Goal: Task Accomplishment & Management: Complete application form

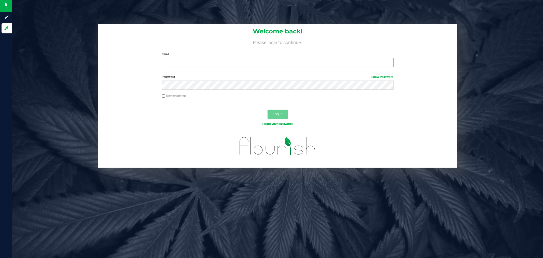
type input "[PERSON_NAME][EMAIL_ADDRESS][DOMAIN_NAME]"
click at [167, 96] on label "Remember me" at bounding box center [174, 95] width 24 height 5
click at [166, 96] on input "Remember me" at bounding box center [164, 96] width 4 height 4
checkbox input "true"
click at [274, 112] on span "Log In" at bounding box center [278, 114] width 10 height 4
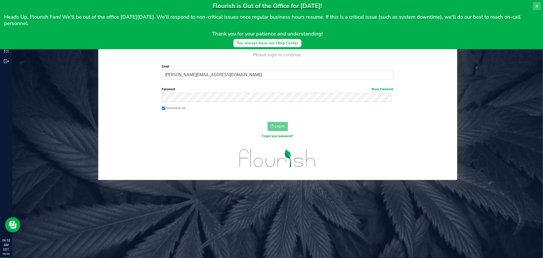
click at [537, 5] on icon at bounding box center [537, 6] width 4 height 4
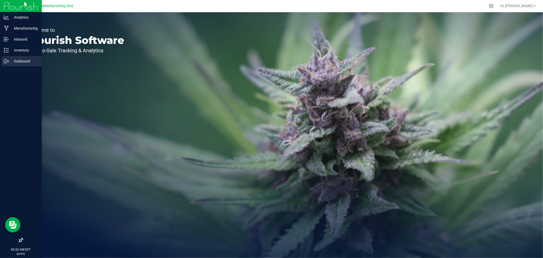
click at [5, 61] on circle at bounding box center [5, 61] width 1 height 1
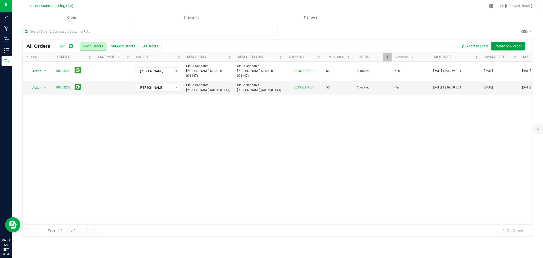
click at [514, 47] on span "Create new order" at bounding box center [508, 46] width 27 height 4
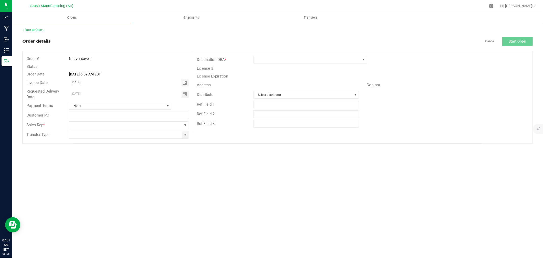
click at [499, 89] on div "Address Contact" at bounding box center [363, 85] width 340 height 10
click at [185, 93] on span "Toggle calendar" at bounding box center [185, 94] width 4 height 4
click at [77, 140] on span "Sep" at bounding box center [76, 141] width 5 height 4
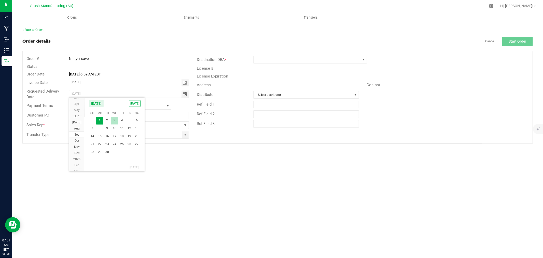
click at [115, 121] on span "3" at bounding box center [114, 120] width 7 height 8
type input "[DATE]"
click at [184, 124] on span at bounding box center [185, 125] width 4 height 4
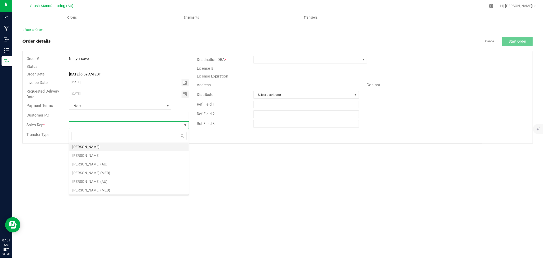
scroll to position [8, 120]
click at [171, 142] on li "[PERSON_NAME]" at bounding box center [128, 146] width 119 height 9
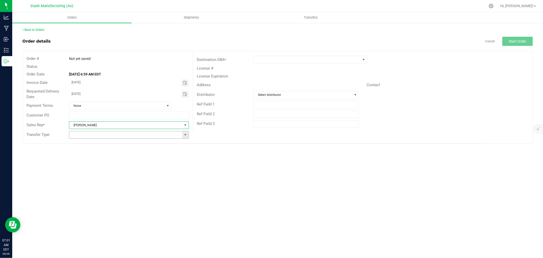
click at [187, 136] on span at bounding box center [185, 135] width 4 height 4
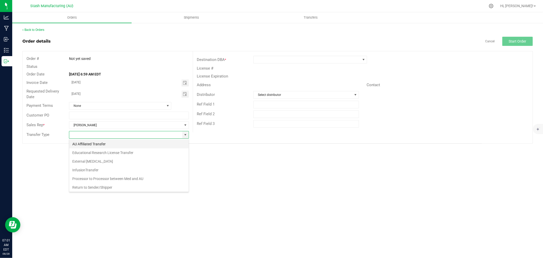
click at [143, 147] on li "AU Affiliated Transfer" at bounding box center [128, 144] width 119 height 9
type input "AU Affiliated Transfer"
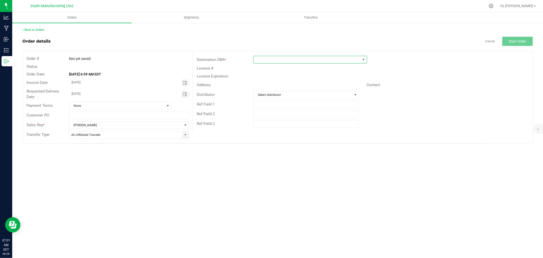
click at [275, 58] on span at bounding box center [307, 59] width 107 height 7
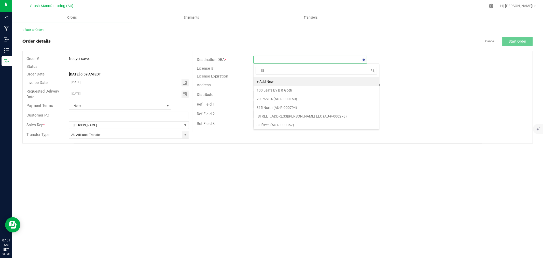
type input "183"
click at [328, 78] on li "Cloud Cannabis - [GEOGRAPHIC_DATA] ([GEOGRAPHIC_DATA]-R-001183)" at bounding box center [315, 81] width 122 height 9
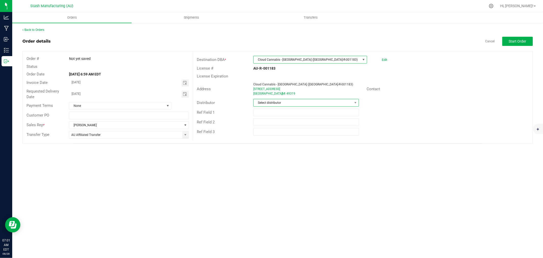
click at [313, 104] on span "Select distributor" at bounding box center [303, 102] width 99 height 7
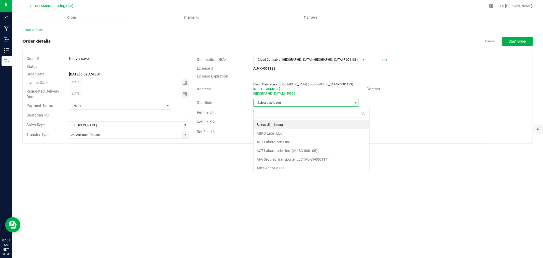
scroll to position [8, 106]
type input "123"
click at [322, 126] on li "Lake Effects Logistics (AU-ST-000123)" at bounding box center [306, 124] width 105 height 9
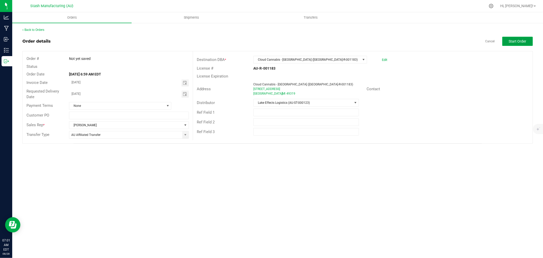
click at [507, 43] on button "Start Order" at bounding box center [518, 41] width 31 height 9
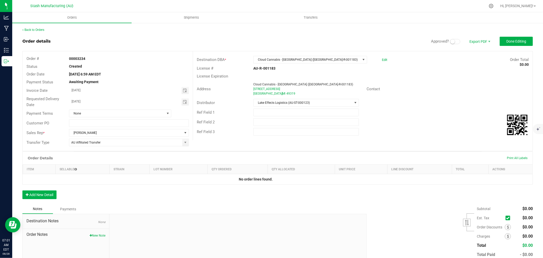
click at [451, 42] on small at bounding box center [453, 41] width 5 height 5
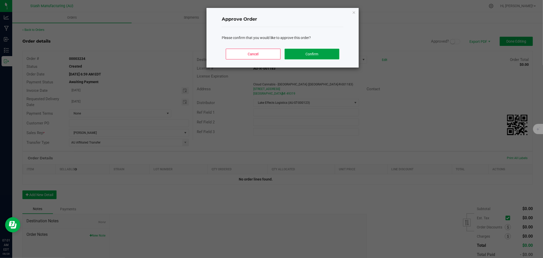
click at [326, 56] on button "Confirm" at bounding box center [312, 54] width 55 height 11
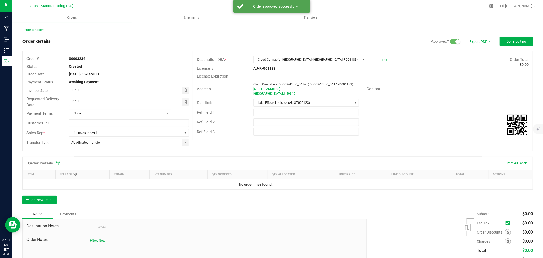
click at [59, 164] on icon at bounding box center [58, 162] width 5 height 5
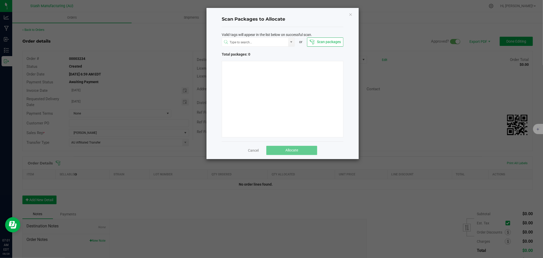
click at [463, 30] on ngb-modal-window "Scan Packages to Allocate Valid tags will appear in the list below on successfu…" at bounding box center [273, 129] width 547 height 258
click at [320, 42] on button "Scan packages" at bounding box center [325, 41] width 36 height 9
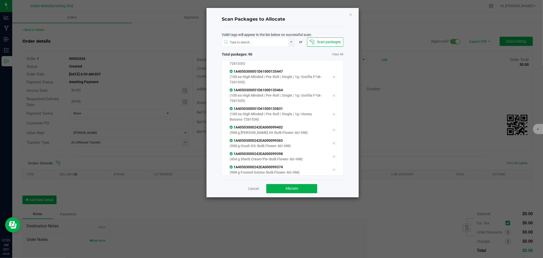
scroll to position [1178, 0]
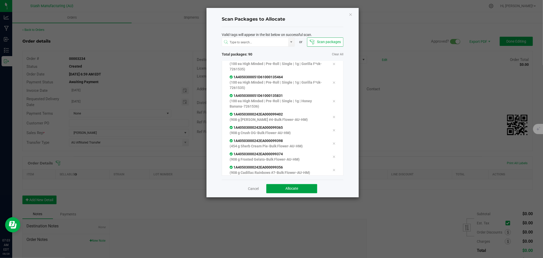
click at [307, 186] on button "Allocate" at bounding box center [291, 188] width 51 height 9
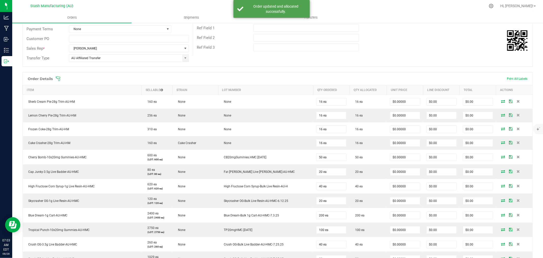
scroll to position [85, 0]
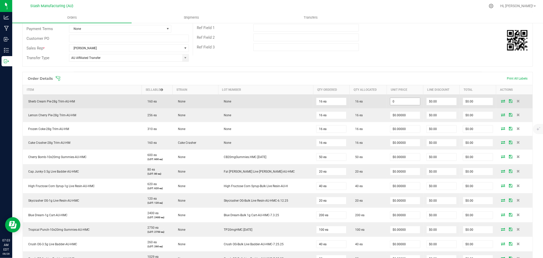
click at [390, 102] on input "0" at bounding box center [405, 101] width 30 height 7
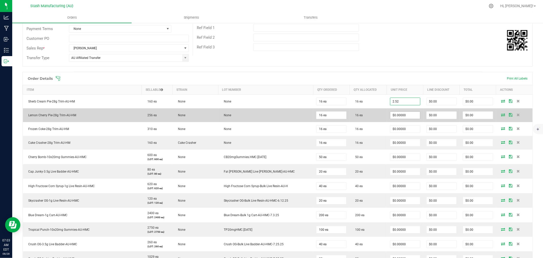
type input "$2.52000"
type input "$40.32"
click at [400, 113] on input "0" at bounding box center [405, 115] width 30 height 7
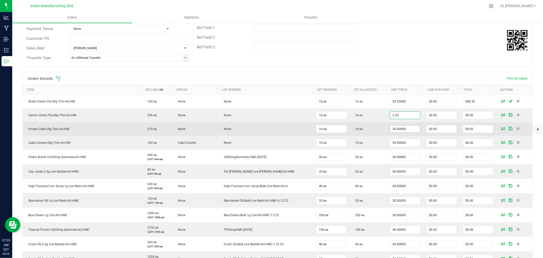
type input "$2.52000"
type input "$40.32"
click at [405, 130] on input "0" at bounding box center [405, 128] width 30 height 7
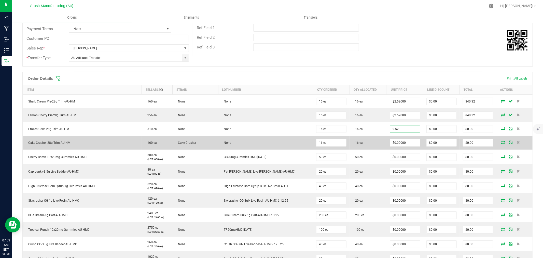
type input "$2.52000"
type input "$40.32"
click at [406, 148] on td "$0.00000" at bounding box center [405, 143] width 36 height 14
click at [406, 144] on input "0" at bounding box center [405, 142] width 30 height 7
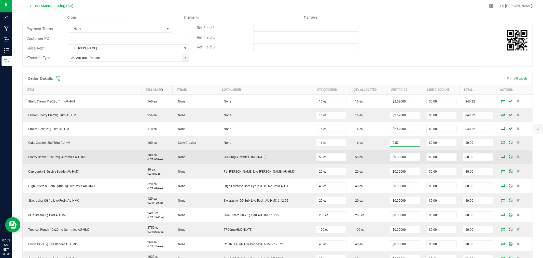
type input "$2.52000"
type input "$40.32"
click at [401, 162] on td "$0.00000" at bounding box center [405, 157] width 36 height 15
click at [398, 156] on input "0" at bounding box center [405, 156] width 30 height 7
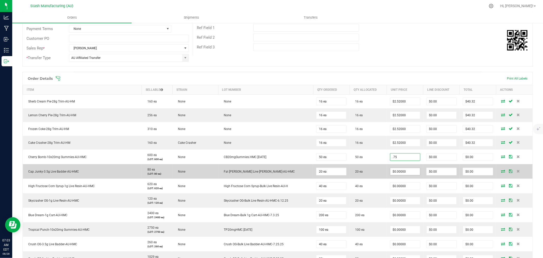
type input "$0.75000"
type input "$37.50"
click at [396, 172] on input "0" at bounding box center [405, 171] width 30 height 7
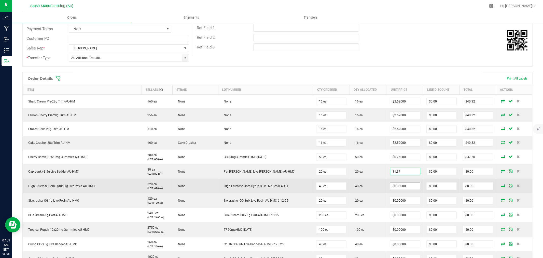
type input "$11.37000"
type input "$227.40"
click at [398, 185] on input "0" at bounding box center [405, 185] width 30 height 7
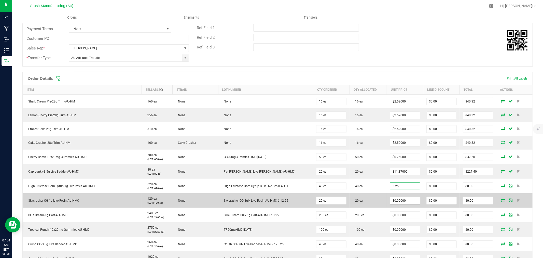
type input "$3.25000"
type input "$130.00"
click at [396, 201] on input "0" at bounding box center [405, 200] width 30 height 7
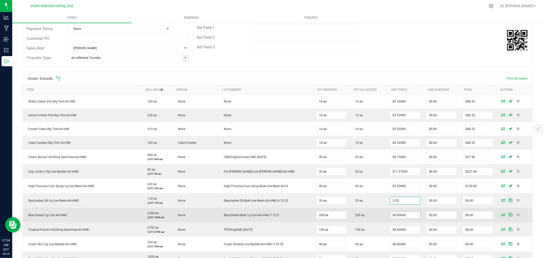
type input "$3.25000"
type input "$65.00"
click at [399, 215] on input "0" at bounding box center [405, 214] width 30 height 7
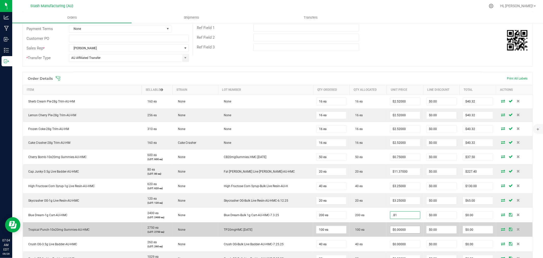
type input "$0.81000"
type input "$162.00"
click at [402, 228] on input "0" at bounding box center [405, 229] width 30 height 7
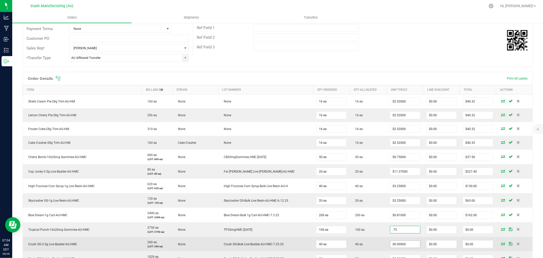
type input "$0.75000"
type input "$75.00"
click at [409, 247] on input "0" at bounding box center [405, 243] width 30 height 7
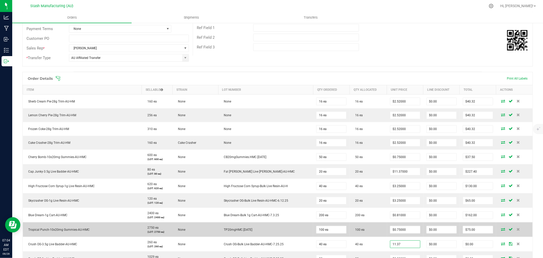
type input "$11.37000"
type input "$454.80"
click at [382, 236] on td "100 ea" at bounding box center [368, 229] width 37 height 15
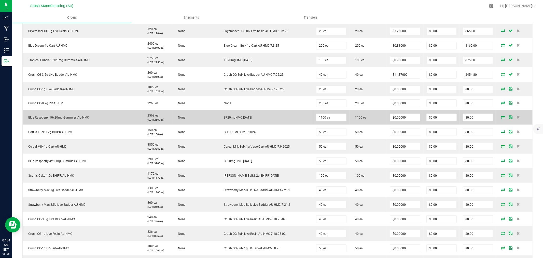
scroll to position [254, 0]
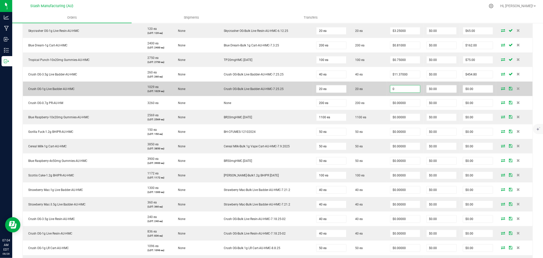
click at [404, 88] on input "0" at bounding box center [405, 88] width 30 height 7
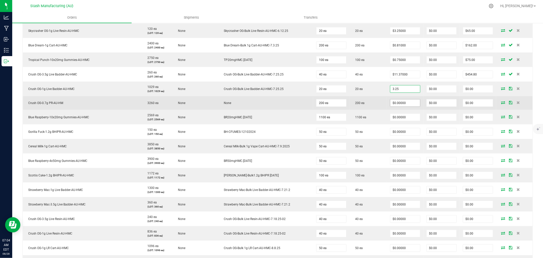
type input "$3.25000"
type input "$65.00"
click at [405, 106] on input "0" at bounding box center [405, 102] width 30 height 7
click at [405, 105] on input "0" at bounding box center [405, 102] width 30 height 7
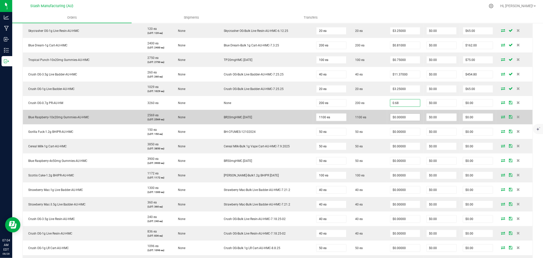
type input "$0.68000"
type input "$136.00"
click at [405, 117] on input "0" at bounding box center [405, 117] width 30 height 7
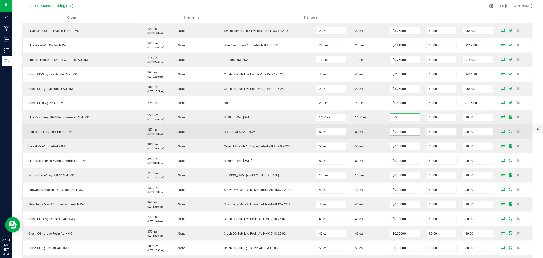
type input "$0.75000"
type input "$825.00"
click at [401, 130] on input "0" at bounding box center [405, 131] width 30 height 7
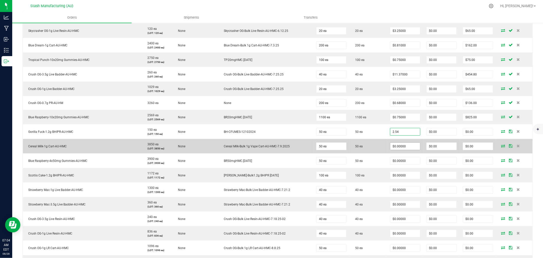
type input "$2.54000"
type input "$127.00"
click at [400, 146] on input "0" at bounding box center [405, 146] width 30 height 7
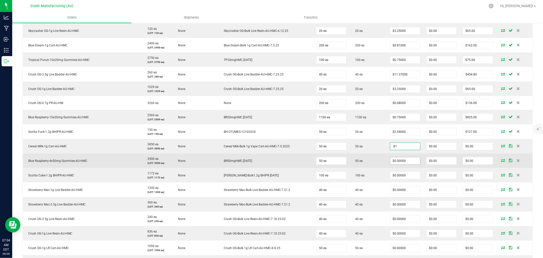
type input "$0.81000"
type input "$40.50"
click at [404, 159] on input "0" at bounding box center [405, 160] width 30 height 7
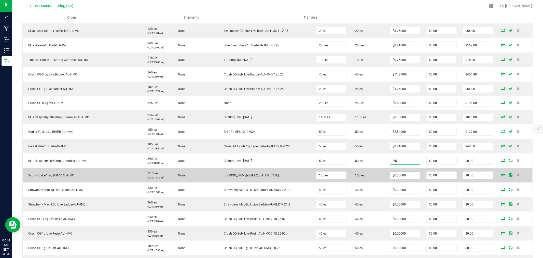
type input "$0.75000"
type input "$37.50"
click at [405, 174] on input "0" at bounding box center [405, 175] width 30 height 7
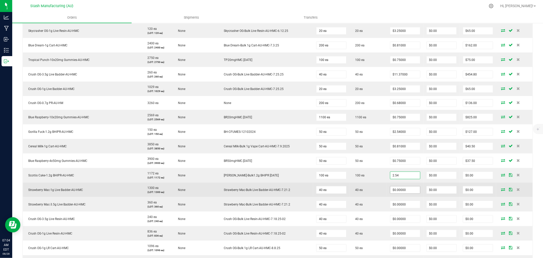
type input "$2.54000"
type input "$254.00"
click at [405, 188] on input "0" at bounding box center [405, 189] width 30 height 7
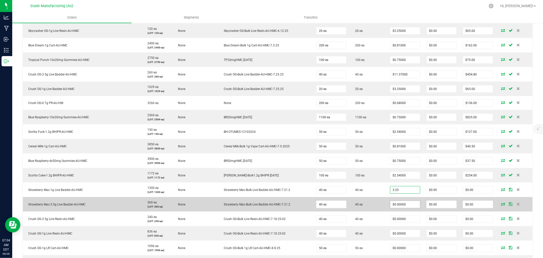
type input "$3.25000"
type input "$130.00"
click at [403, 205] on input "0" at bounding box center [405, 204] width 30 height 7
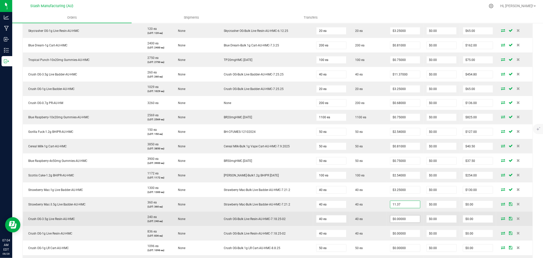
type input "$11.37000"
type input "$454.80"
click at [407, 220] on input "0" at bounding box center [405, 218] width 30 height 7
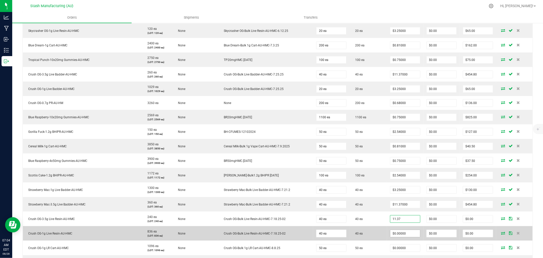
type input "$11.37000"
type input "$454.80"
click at [405, 235] on input "0" at bounding box center [405, 233] width 30 height 7
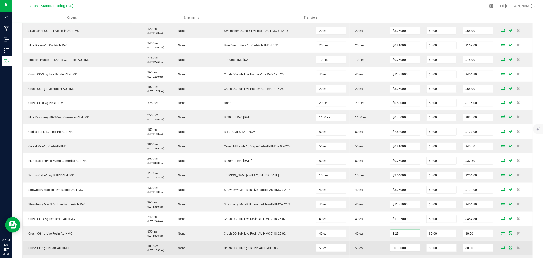
type input "$3.25000"
type input "$130.00"
click at [405, 246] on input "0" at bounding box center [405, 247] width 30 height 7
type input "$4.52000"
type input "$226.00"
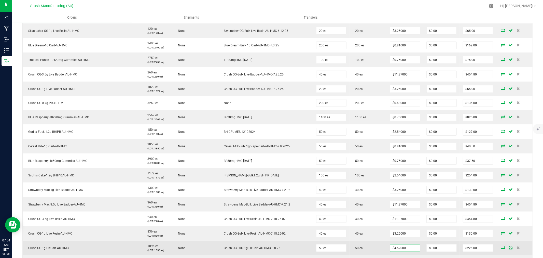
click at [373, 241] on td "50 ea" at bounding box center [368, 247] width 37 height 15
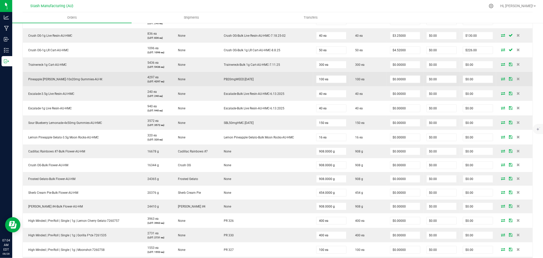
scroll to position [452, 0]
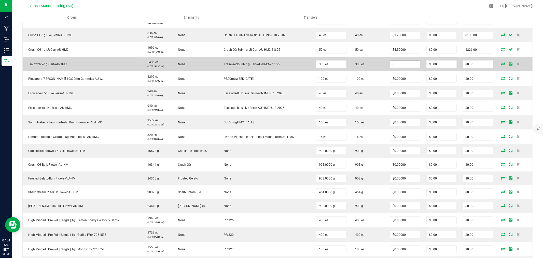
click at [404, 64] on input "0" at bounding box center [405, 64] width 30 height 7
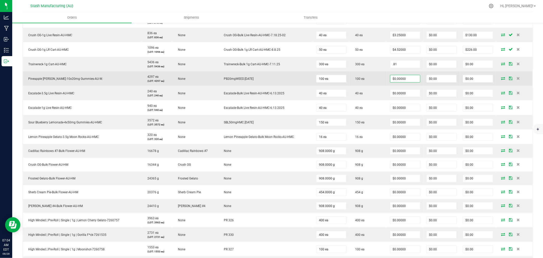
type input "$0.81000"
type input "$243.00"
click at [404, 80] on input "0" at bounding box center [405, 78] width 30 height 7
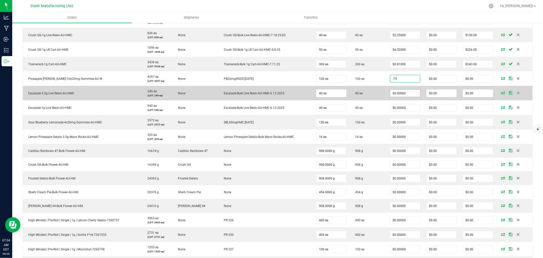
type input "$0.75000"
type input "$75.00"
click at [405, 93] on input "0" at bounding box center [405, 93] width 30 height 7
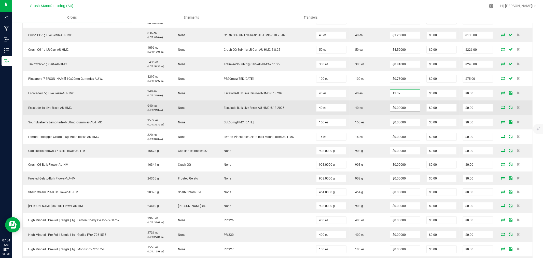
type input "$11.37000"
type input "$454.80"
click at [404, 109] on input "0" at bounding box center [405, 107] width 30 height 7
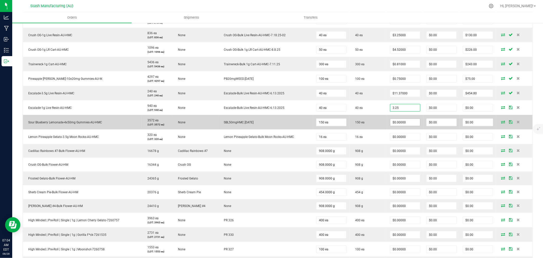
type input "$3.25000"
type input "$130.00"
click at [403, 121] on input "0" at bounding box center [405, 122] width 30 height 7
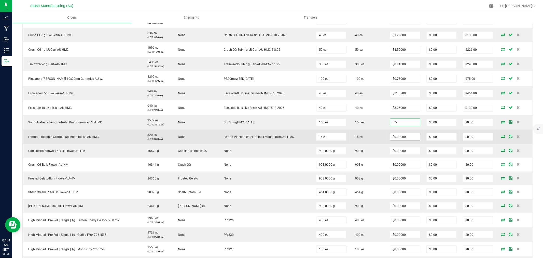
type input "$0.75000"
type input "$112.50"
click at [403, 136] on input "0" at bounding box center [405, 136] width 30 height 7
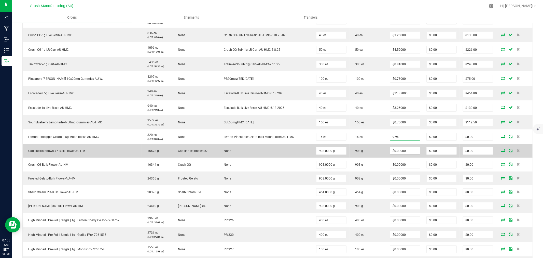
type input "$9.96000"
type input "$159.36"
click at [403, 152] on input "0" at bounding box center [405, 150] width 30 height 7
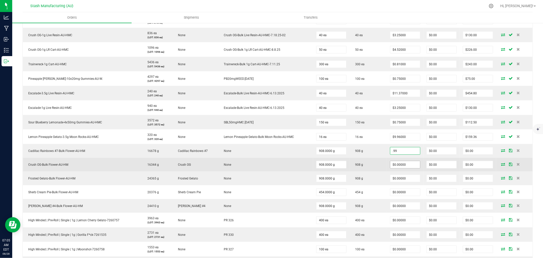
type input "$0.99000"
type input "$898.92"
click at [397, 164] on input "0" at bounding box center [405, 164] width 30 height 7
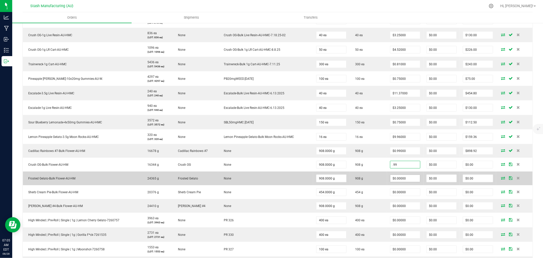
type input "$0.99000"
type input "$898.92"
click at [398, 179] on input "0" at bounding box center [405, 178] width 30 height 7
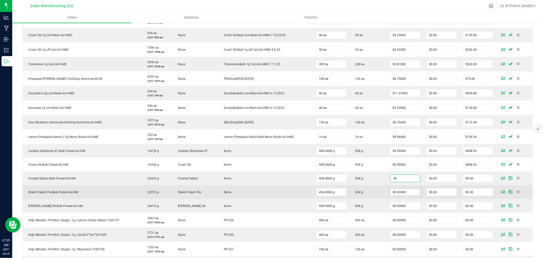
type input "$0.99000"
type input "$898.92"
click at [400, 192] on input "0" at bounding box center [405, 191] width 30 height 7
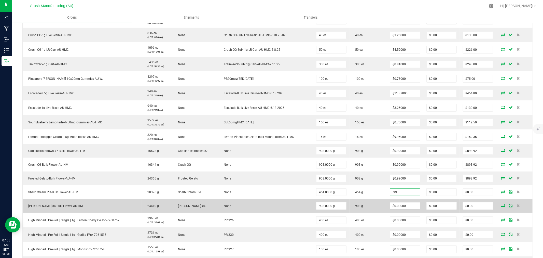
type input "$0.99000"
type input "$449.46"
click at [402, 206] on input "0" at bounding box center [405, 205] width 30 height 7
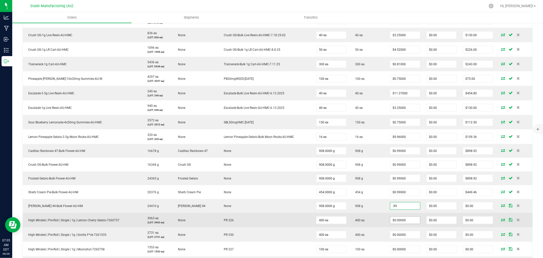
type input "$0.99000"
type input "$898.92"
click at [404, 220] on input "0" at bounding box center [405, 219] width 30 height 7
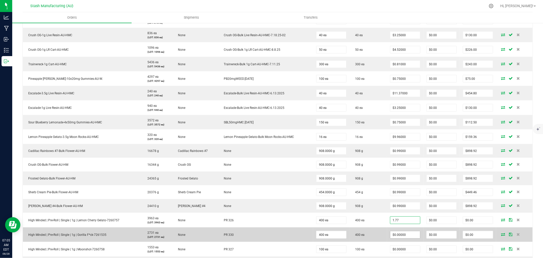
type input "$1.77000"
type input "$708.00"
click at [408, 235] on input "0" at bounding box center [405, 234] width 30 height 7
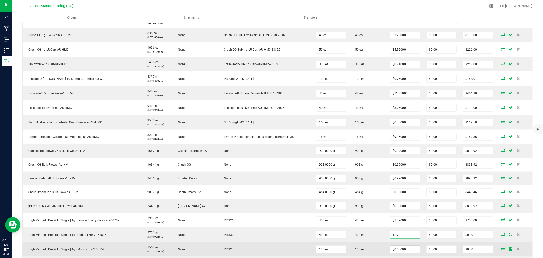
type input "$1.77000"
type input "$708.00"
click at [408, 250] on input "0" at bounding box center [405, 249] width 30 height 7
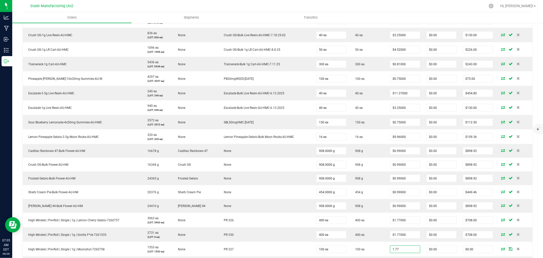
type input "$1.77000"
type input "$177.00"
click at [387, 240] on td "$1.77000" at bounding box center [405, 234] width 36 height 15
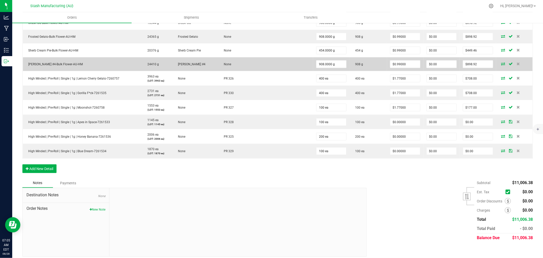
scroll to position [598, 0]
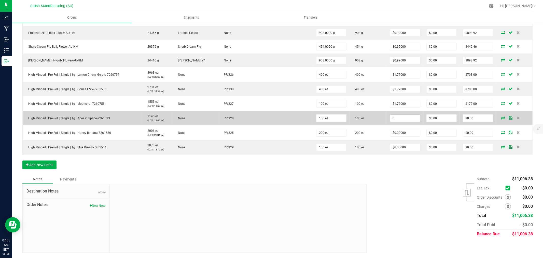
click at [400, 120] on input "0" at bounding box center [405, 118] width 30 height 7
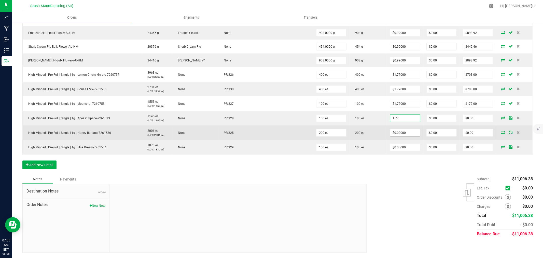
type input "$1.77000"
type input "$177.00"
click at [403, 133] on input "0" at bounding box center [405, 132] width 30 height 7
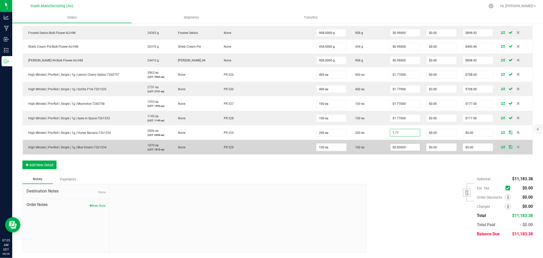
type input "$1.77000"
type input "$354.00"
click at [403, 149] on input "0" at bounding box center [405, 147] width 30 height 7
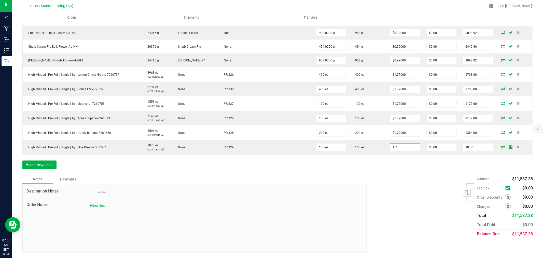
type input "$1.77000"
type input "$177.00"
click at [411, 177] on div "Subtotal $11,537.38 Est. Tax" at bounding box center [448, 206] width 170 height 64
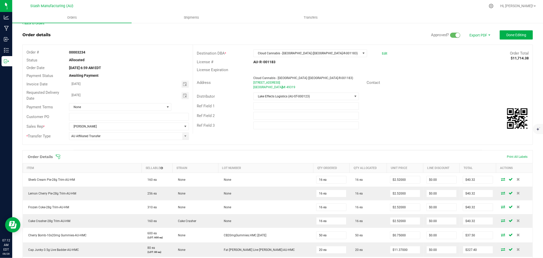
scroll to position [0, 0]
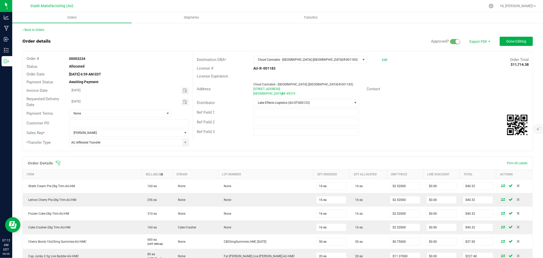
click at [58, 166] on div "Order Details Print All Labels" at bounding box center [278, 163] width 510 height 13
click at [57, 164] on icon at bounding box center [58, 162] width 5 height 5
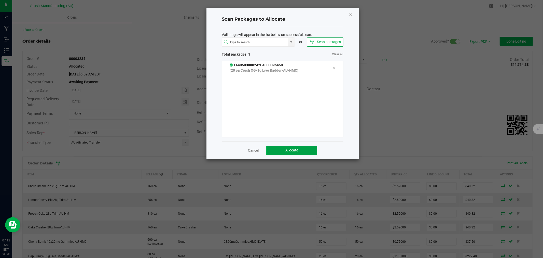
click at [314, 151] on button "Allocate" at bounding box center [291, 150] width 51 height 9
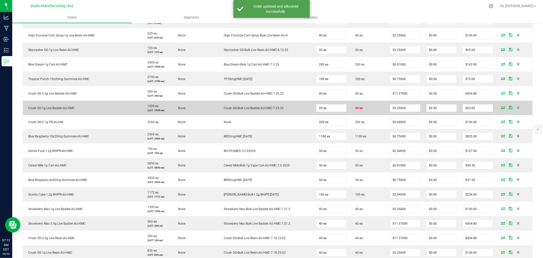
scroll to position [235, 0]
click at [517, 108] on icon at bounding box center [518, 107] width 3 height 3
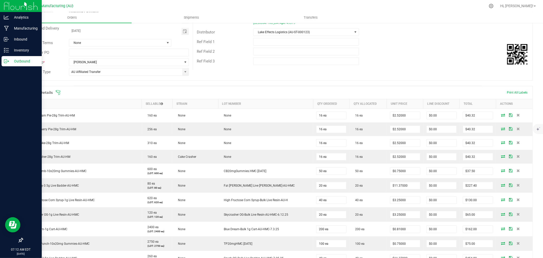
scroll to position [67, 0]
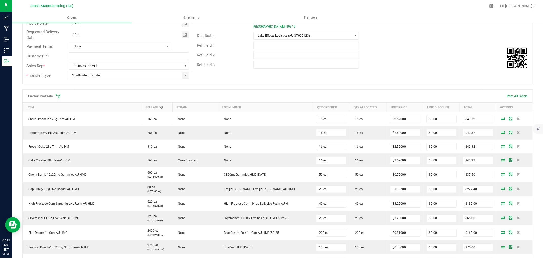
click at [57, 97] on icon at bounding box center [58, 95] width 5 height 5
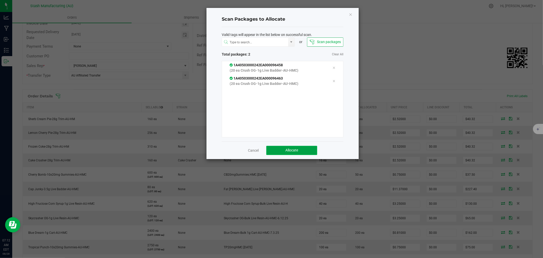
click at [278, 146] on button "Allocate" at bounding box center [291, 150] width 51 height 9
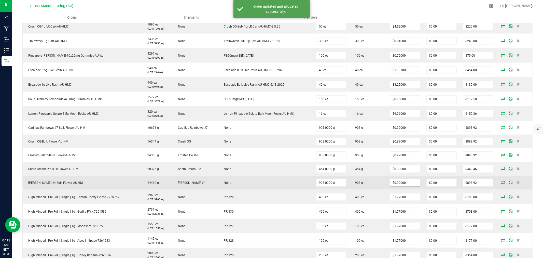
scroll to position [598, 0]
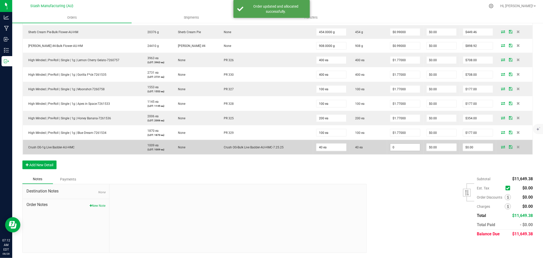
click at [398, 146] on input "0" at bounding box center [405, 147] width 30 height 7
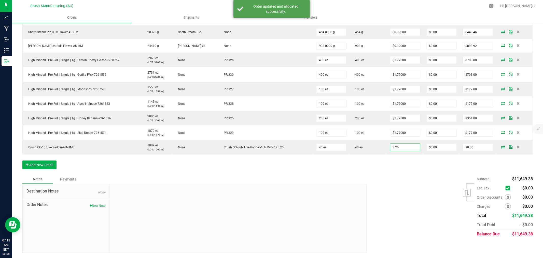
type input "$3.25000"
type input "$130.00"
click at [411, 177] on div "Subtotal $11,649.38 Est. Tax" at bounding box center [448, 206] width 170 height 64
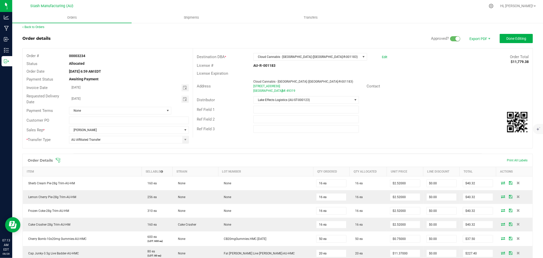
scroll to position [0, 0]
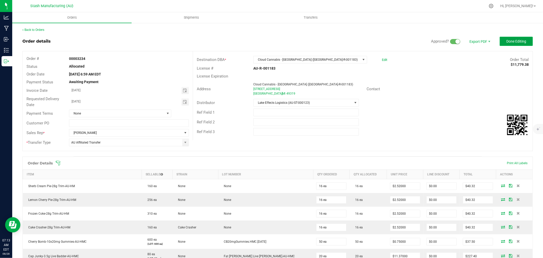
click at [507, 40] on span "Done Editing" at bounding box center [517, 41] width 20 height 4
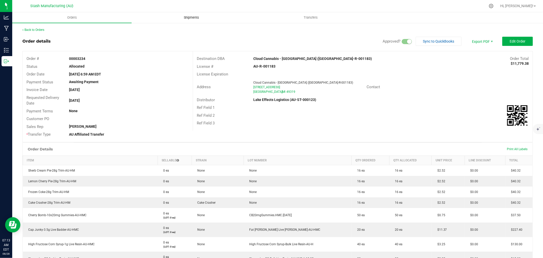
click at [191, 18] on span "Shipments" at bounding box center [191, 17] width 29 height 5
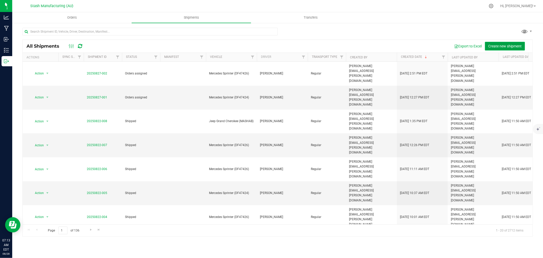
click at [513, 43] on button "Create new shipment" at bounding box center [505, 46] width 40 height 9
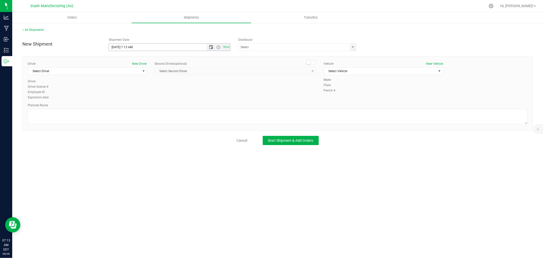
click at [211, 47] on span "Open the date view" at bounding box center [211, 47] width 4 height 4
click at [134, 115] on link "3" at bounding box center [135, 115] width 7 height 8
type input "[DATE] 7:13 AM"
click at [258, 47] on input "text" at bounding box center [293, 47] width 108 height 7
click at [262, 54] on li "Lake Effects Logistics (AU-ST-000123)" at bounding box center [298, 56] width 118 height 8
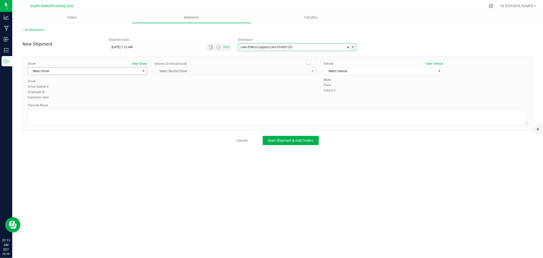
type input "Lake Effects Logistics (AU-ST-000123)"
click at [117, 67] on span "Select Driver" at bounding box center [84, 70] width 112 height 7
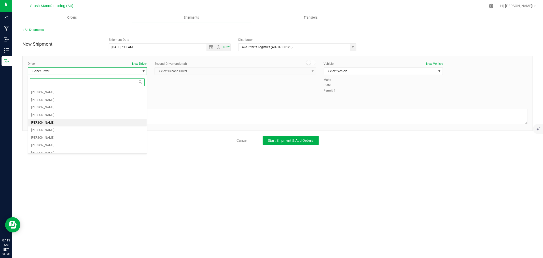
click at [65, 121] on li "[PERSON_NAME]" at bounding box center [87, 123] width 119 height 8
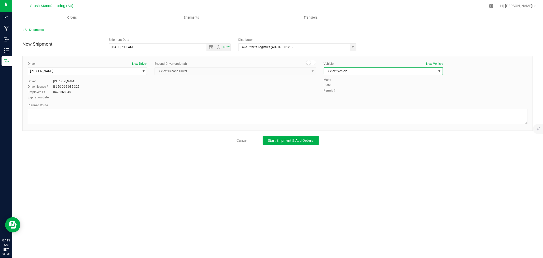
click at [389, 69] on span "Select Vehicle" at bounding box center [380, 70] width 112 height 7
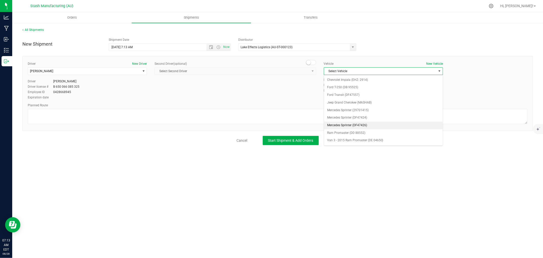
click at [370, 124] on li "Mercedes Sprinter (DF47426)" at bounding box center [383, 125] width 119 height 8
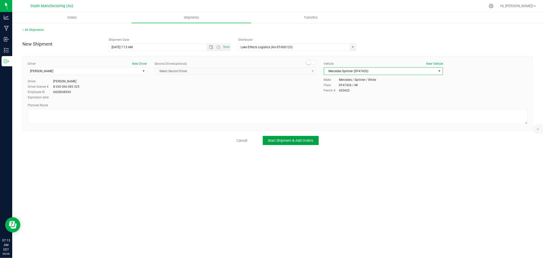
click at [307, 142] on span "Start Shipment & Add Orders" at bounding box center [290, 140] width 45 height 4
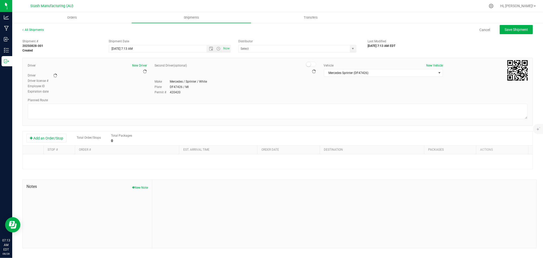
type input "Lake Effects Logistics (AU-ST-000123)"
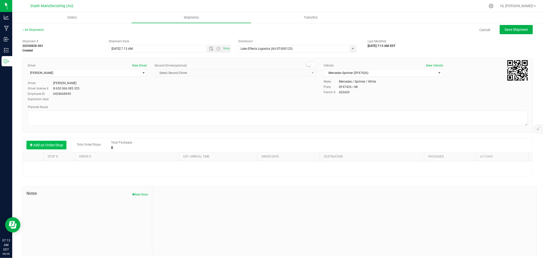
click at [42, 146] on button "Add an Order/Stop" at bounding box center [46, 145] width 40 height 9
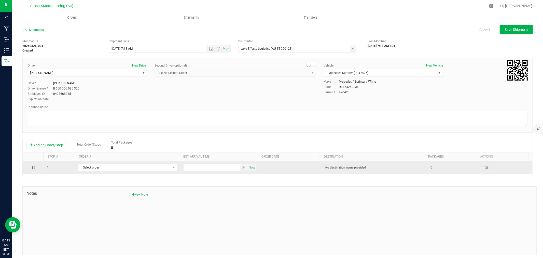
click at [126, 172] on td "Select order 00003234" at bounding box center [127, 167] width 105 height 13
click at [134, 169] on span "Select order" at bounding box center [124, 167] width 92 height 7
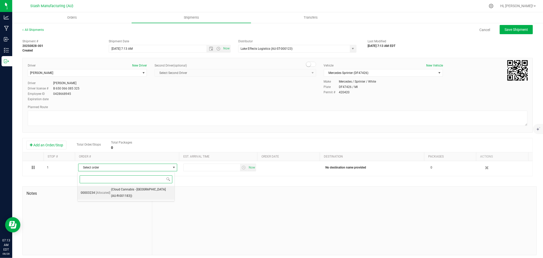
click at [138, 190] on span "(Cloud Cannabis - [GEOGRAPHIC_DATA] (AU-R-001183))" at bounding box center [141, 192] width 60 height 13
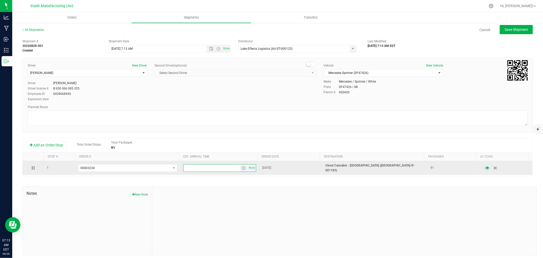
click at [191, 170] on input "text" at bounding box center [212, 167] width 57 height 7
type input "6:00 PM"
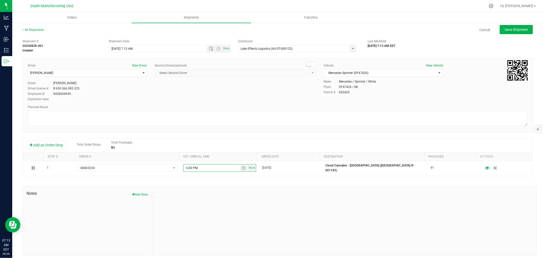
click at [202, 176] on div "1 00003234 00003234 6:00 PM Now [DATE] Cloud Cannabis - [GEOGRAPHIC_DATA] (AU-R…" at bounding box center [278, 168] width 510 height 15
click at [512, 31] on span "Save Shipment" at bounding box center [516, 30] width 23 height 4
type input "[DATE] 11:13 AM"
